Goal: Transaction & Acquisition: Purchase product/service

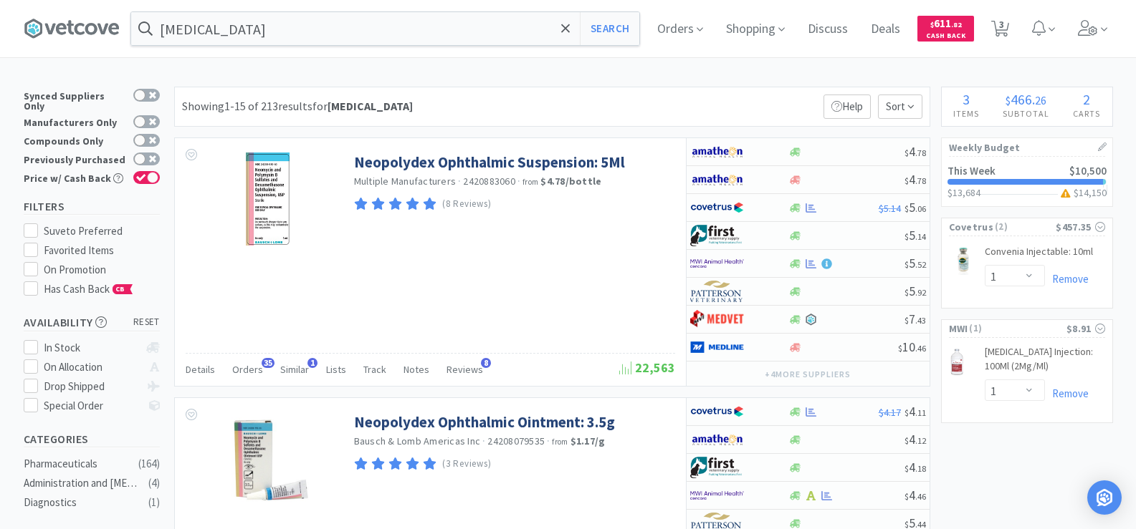
select select "1"
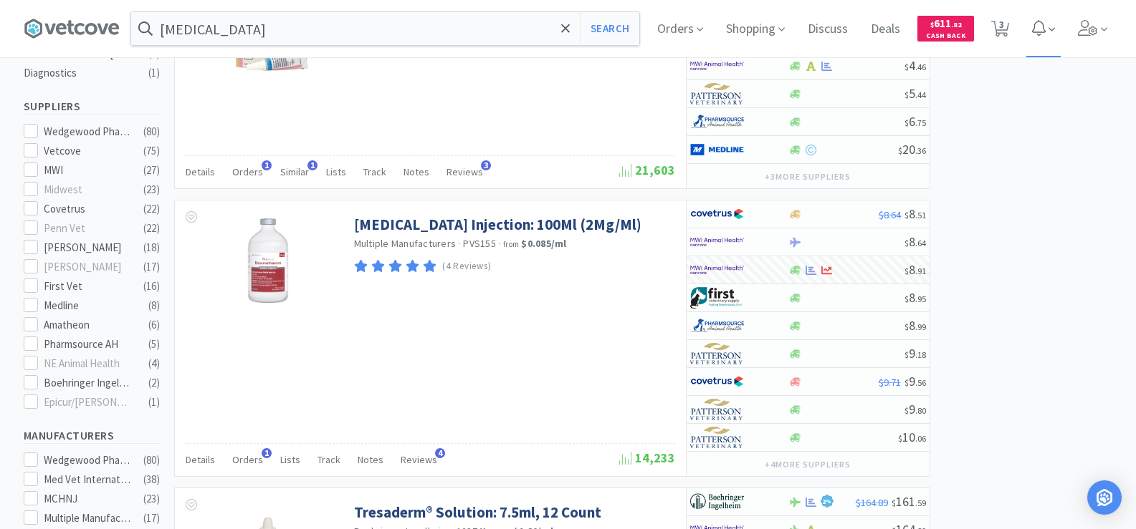
scroll to position [430, 0]
click at [1004, 23] on span "3" at bounding box center [1001, 24] width 5 height 57
select select "1"
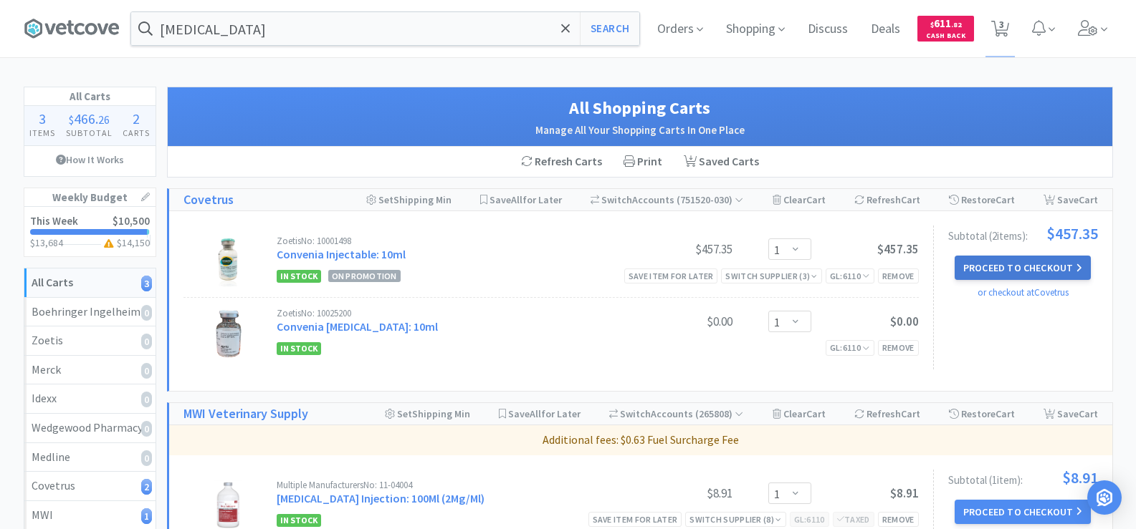
click at [1005, 262] on button "Proceed to Checkout" at bounding box center [1022, 268] width 136 height 24
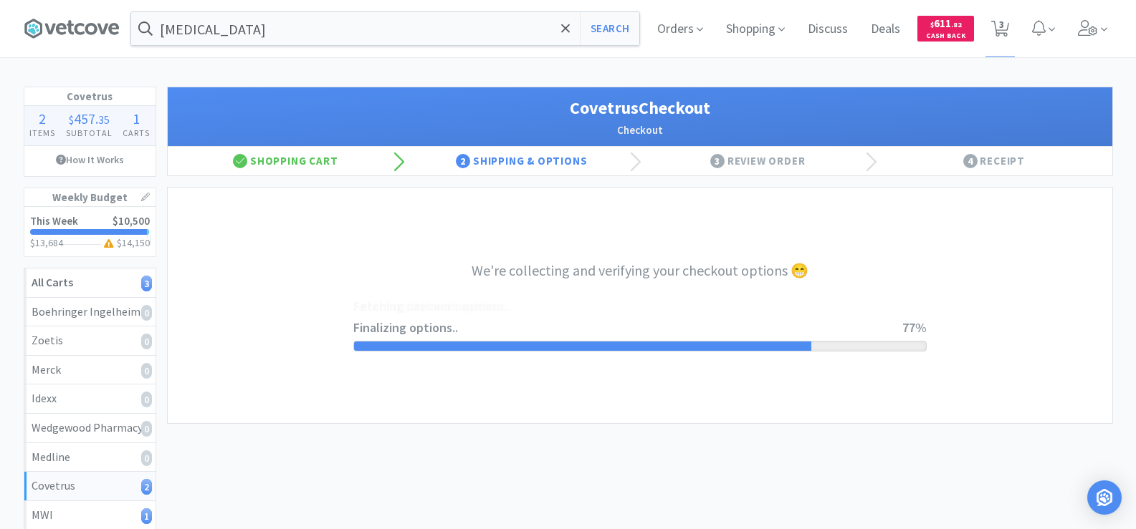
select select "ACCOUNT"
select select "cvt-standard-net"
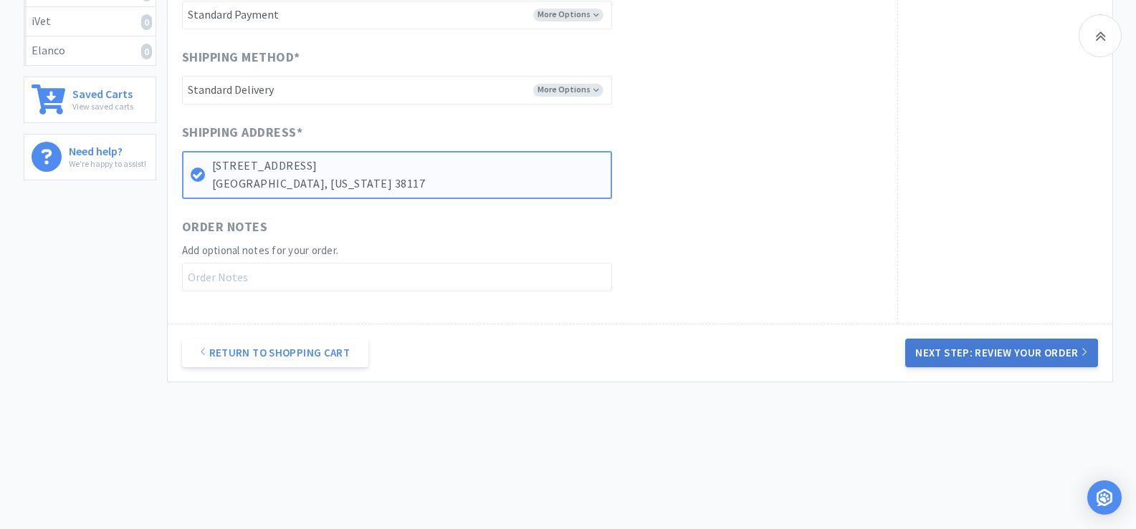
click at [1042, 349] on button "Next Step: Review Your Order" at bounding box center [1001, 353] width 192 height 29
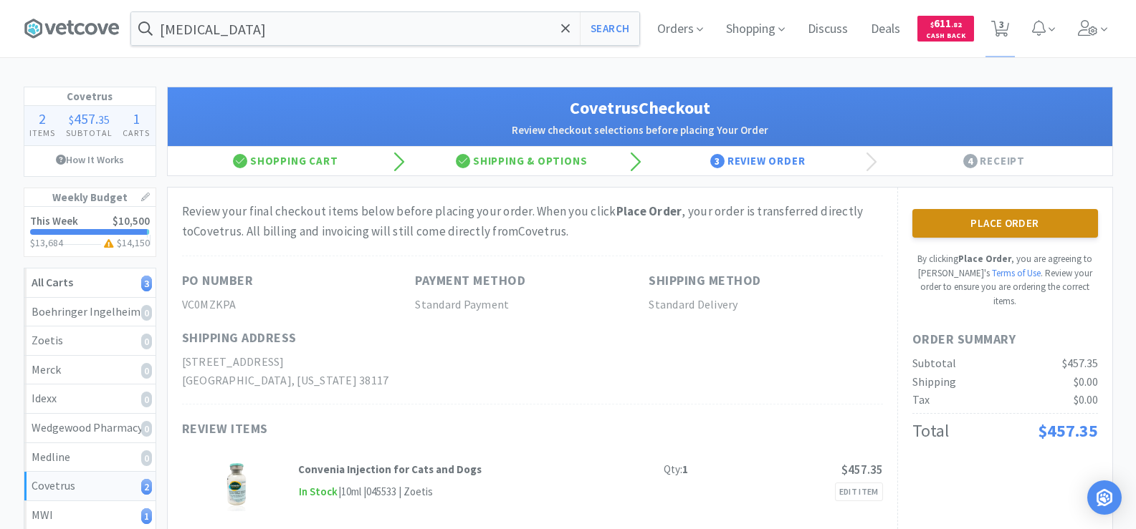
click at [1062, 224] on button "Place Order" at bounding box center [1005, 223] width 186 height 29
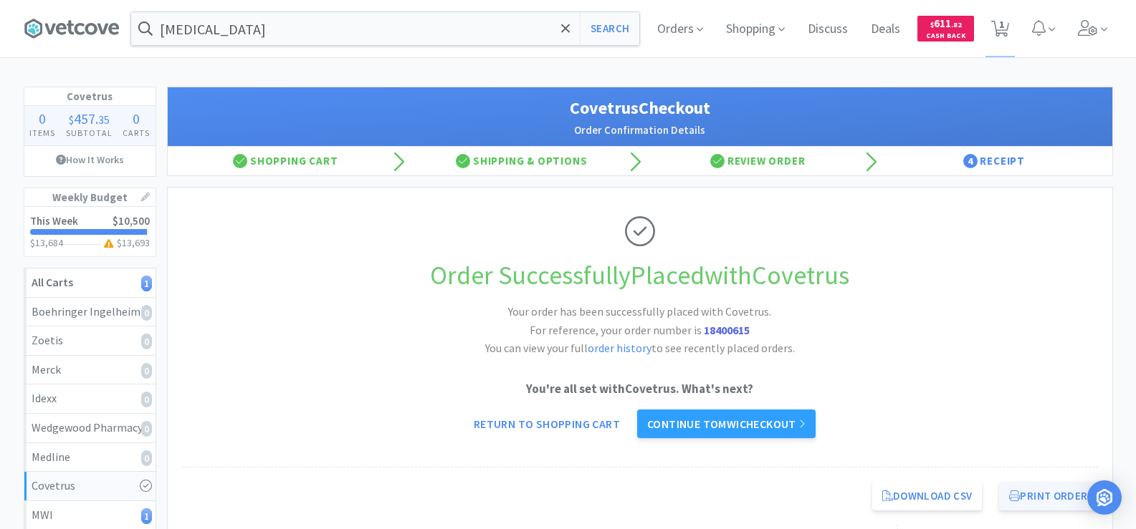
click at [1050, 499] on button "Print Order" at bounding box center [1048, 496] width 98 height 29
